Goal: Find specific page/section: Find specific page/section

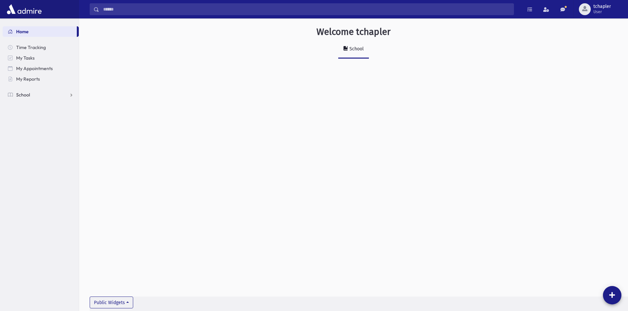
click at [26, 97] on span "School" at bounding box center [23, 95] width 14 height 6
click at [31, 104] on span "Students" at bounding box center [29, 106] width 18 height 6
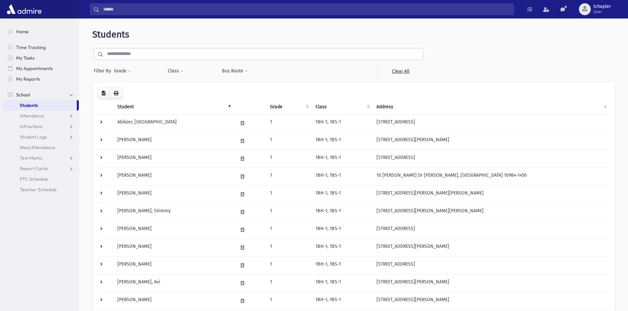
click at [31, 95] on link "School" at bounding box center [41, 95] width 76 height 11
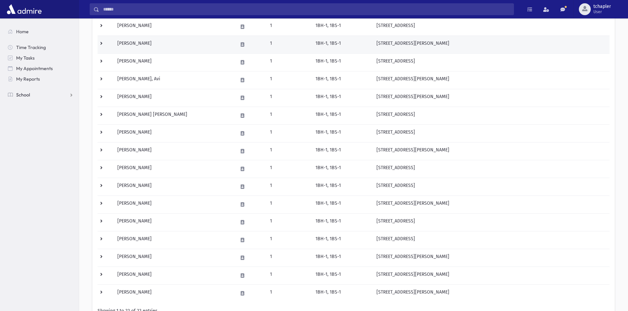
scroll to position [134, 0]
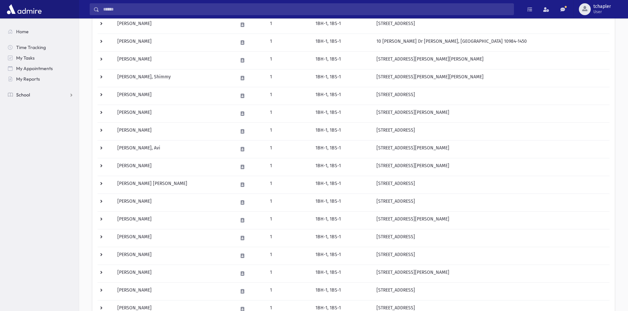
click at [27, 94] on span "School" at bounding box center [23, 95] width 14 height 6
click at [34, 170] on span "Report Cards" at bounding box center [34, 169] width 28 height 6
click at [35, 177] on span "Entry" at bounding box center [30, 179] width 11 height 6
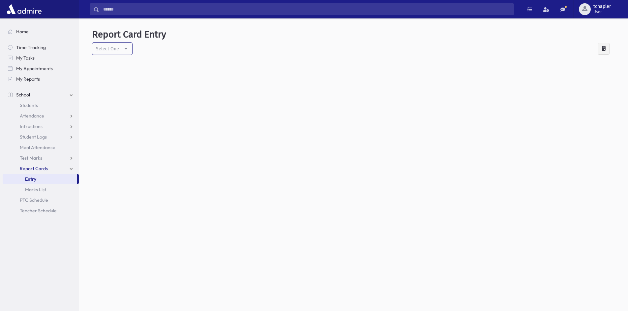
click at [123, 50] on button "--Select One--" at bounding box center [112, 49] width 40 height 12
click at [199, 122] on div at bounding box center [353, 165] width 522 height 211
click at [54, 188] on link "Marks List" at bounding box center [41, 190] width 76 height 11
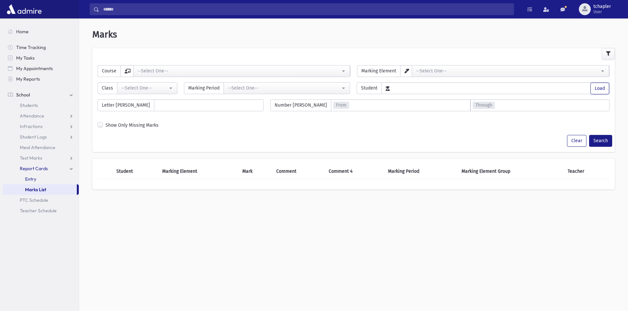
click at [45, 178] on link "Entry" at bounding box center [41, 179] width 76 height 11
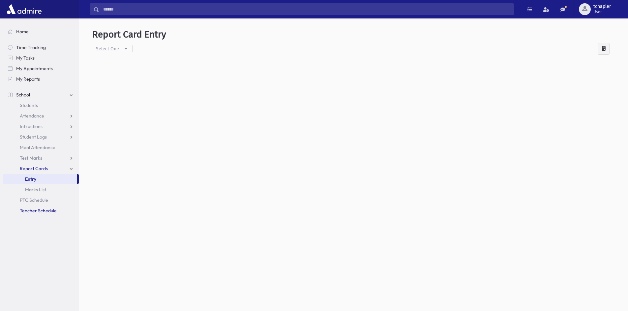
click at [43, 210] on span "Teacher Schedule" at bounding box center [38, 211] width 37 height 6
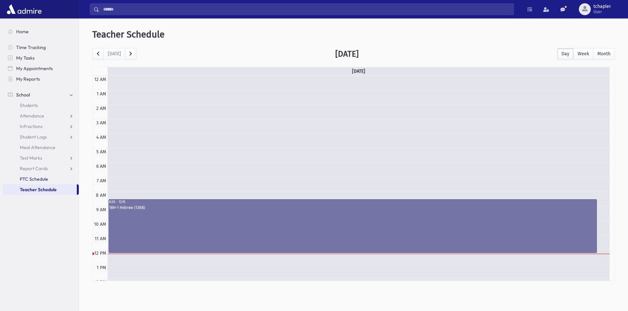
scroll to position [87, 0]
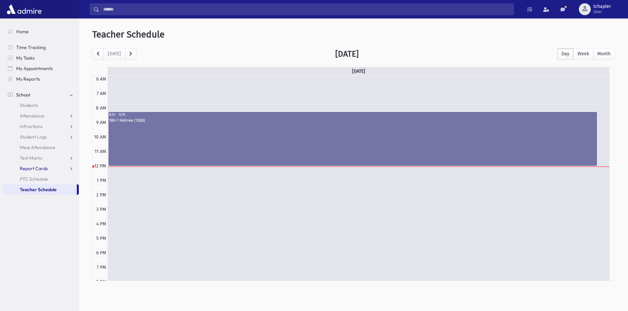
click at [42, 168] on span "Report Cards" at bounding box center [34, 169] width 28 height 6
click at [33, 178] on span "Entry" at bounding box center [30, 179] width 11 height 6
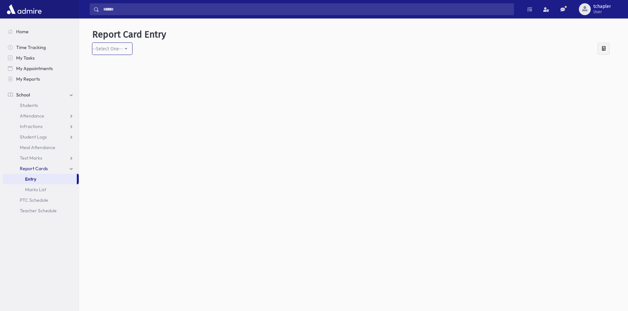
click at [119, 50] on div "--Select One--" at bounding box center [107, 48] width 31 height 7
click at [102, 81] on span "--Select One--" at bounding box center [113, 81] width 31 height 7
click at [111, 50] on div "--Select One--" at bounding box center [107, 48] width 31 height 7
click at [111, 69] on input "Search" at bounding box center [113, 68] width 36 height 12
type input "*"
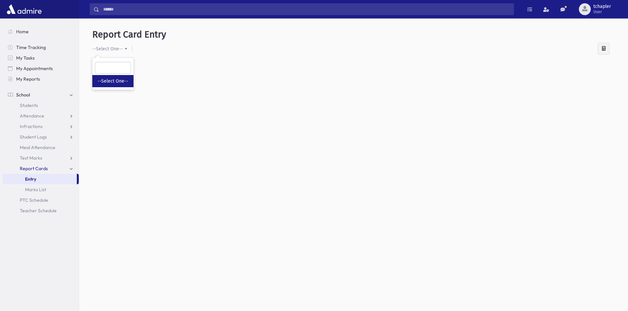
click at [141, 113] on div at bounding box center [353, 165] width 522 height 211
click at [29, 155] on span "Test Marks" at bounding box center [31, 158] width 22 height 6
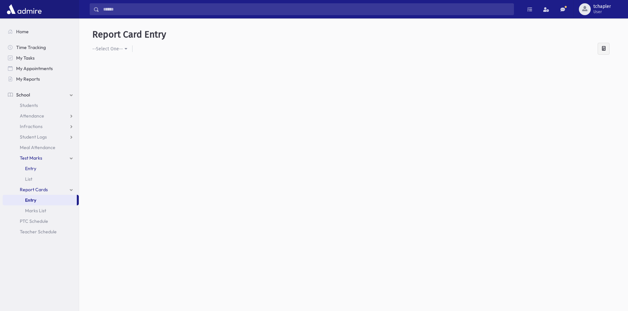
click at [30, 166] on span "Entry" at bounding box center [30, 169] width 11 height 6
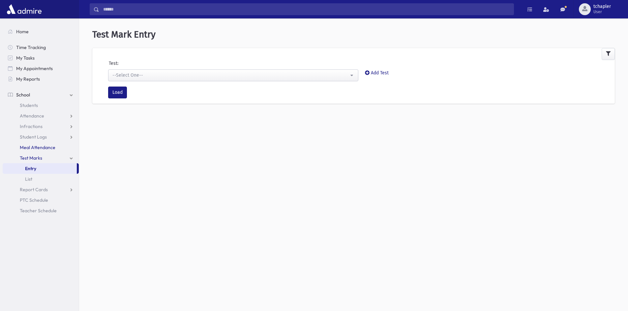
click at [29, 151] on link "Meal Attendance" at bounding box center [41, 147] width 76 height 11
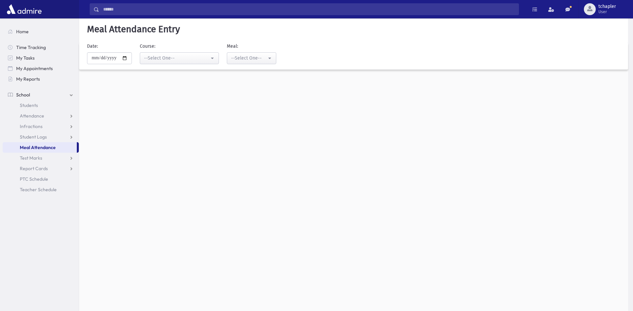
select select "****"
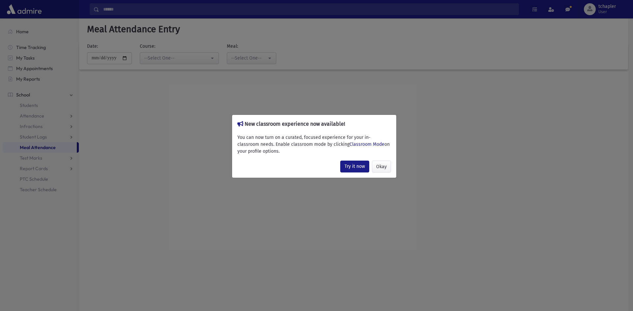
click at [29, 139] on div "New classroom experience now available! You can now turn on a curated, focused …" at bounding box center [316, 155] width 633 height 311
